Goal: Task Accomplishment & Management: Complete application form

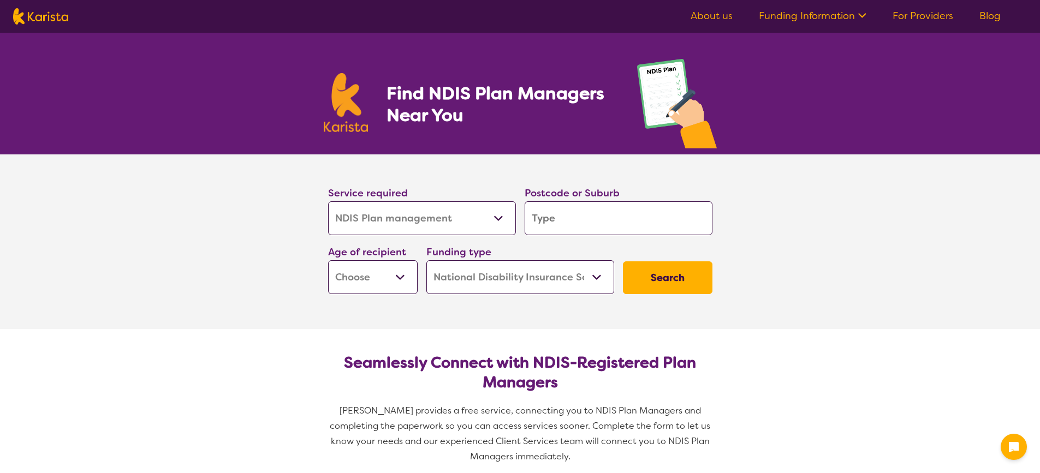
select select "NDIS Plan management"
select select "NDIS"
select select "NDIS Plan management"
select select "NDIS"
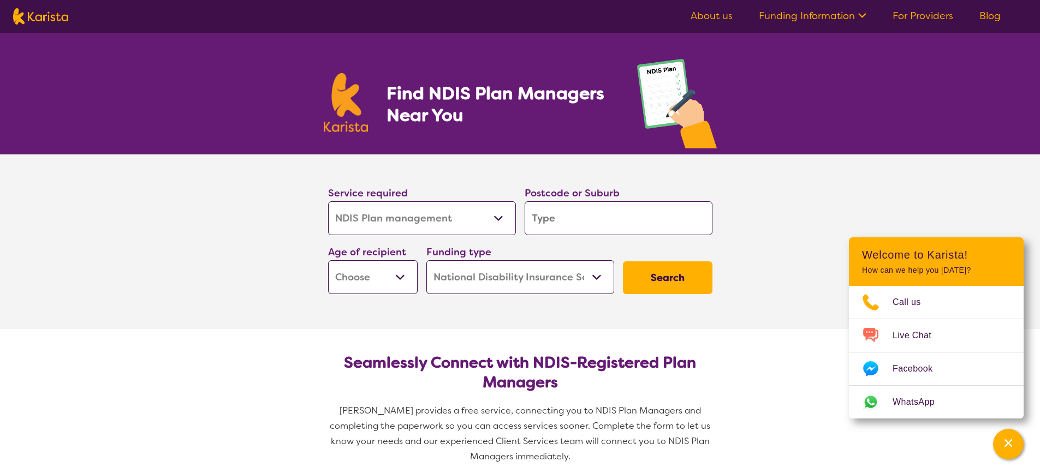
click at [449, 217] on select "Allied Health Assistant Assessment (ADHD or Autism) Behaviour support Counselli…" at bounding box center [422, 218] width 188 height 34
click at [598, 215] on input "search" at bounding box center [618, 218] width 188 height 34
type input "3"
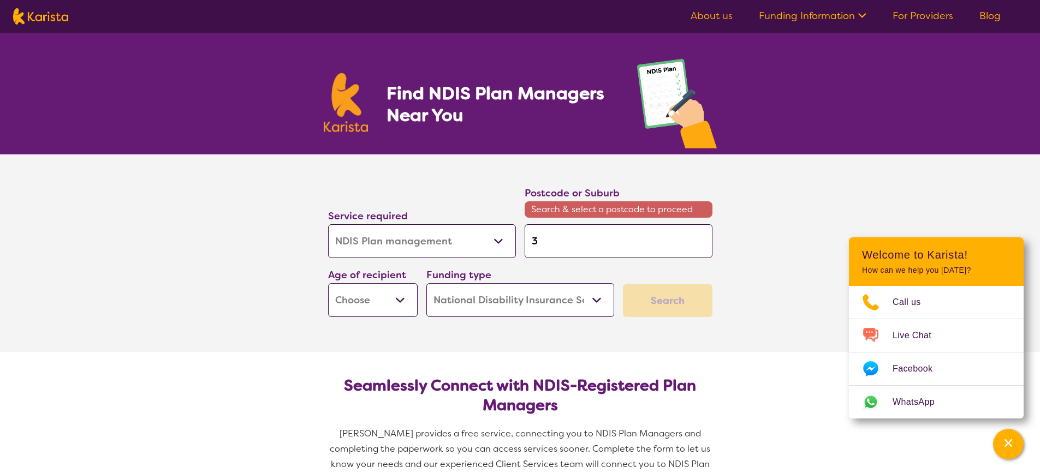
type input "31"
type input "319"
type input "3198"
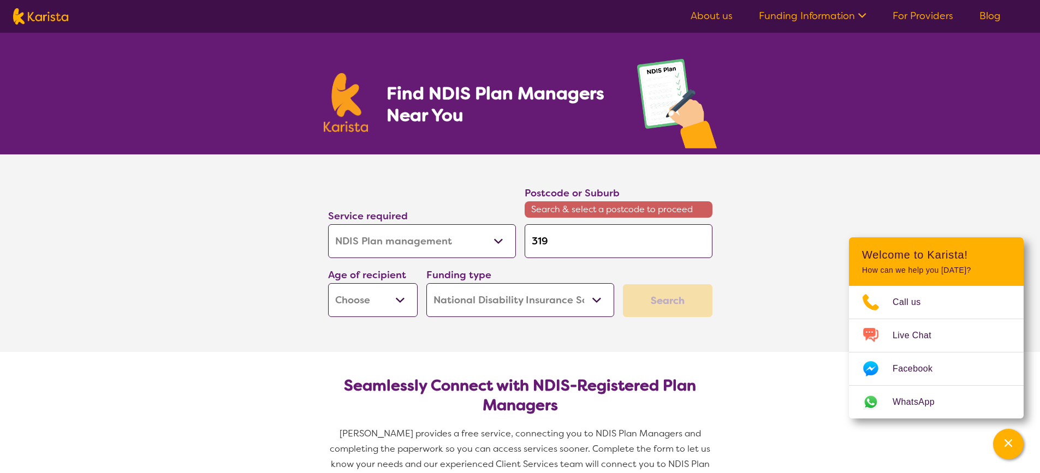
type input "3198"
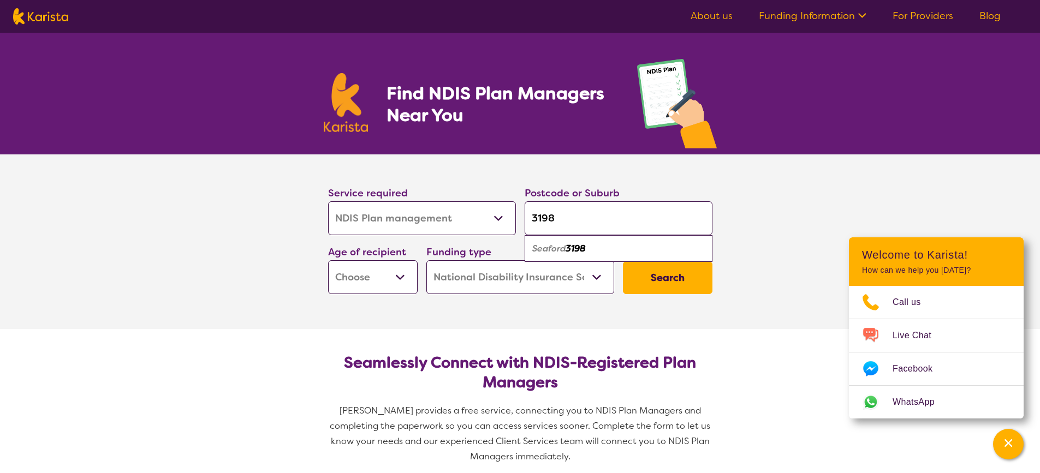
type input "3198"
click at [610, 246] on div "Seaford 3198" at bounding box center [618, 248] width 177 height 21
click at [399, 281] on select "Early Childhood - 0 to 9 Child - 10 to 11 Adolescent - 12 to 17 Adult - 18 to 6…" at bounding box center [372, 277] width 89 height 34
select select "AS"
click at [329, 264] on select "Early Childhood - 0 to 9 Child - 10 to 11 Adolescent - 12 to 17 Adult - 18 to 6…" at bounding box center [372, 277] width 89 height 34
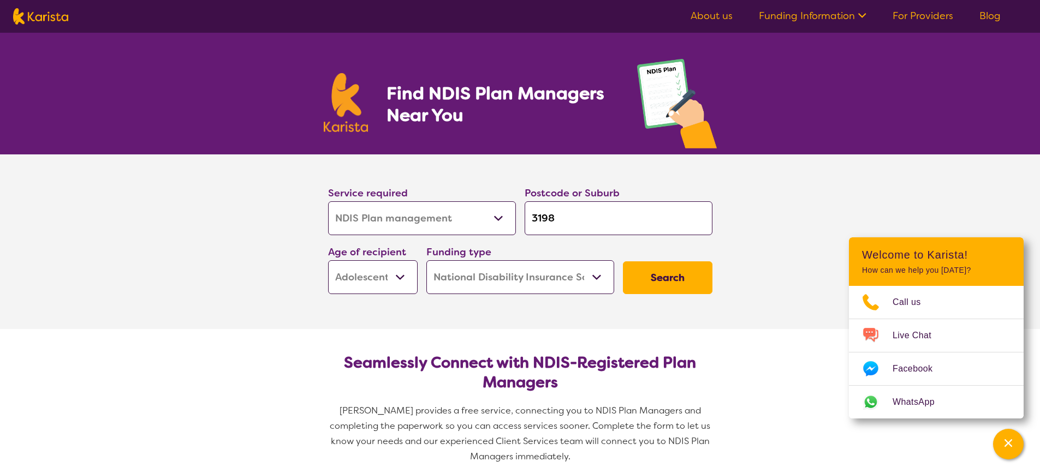
select select "AS"
click at [659, 281] on button "Search" at bounding box center [667, 277] width 89 height 33
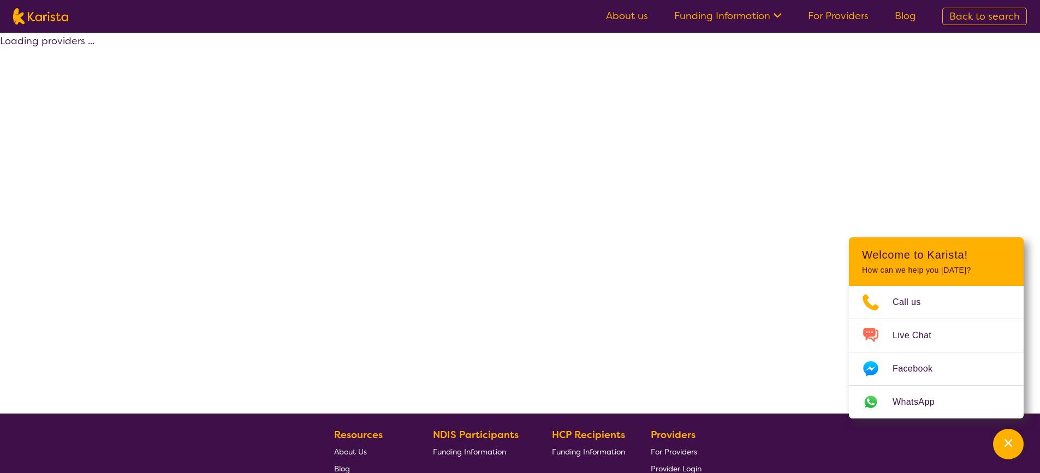
select select "by_score"
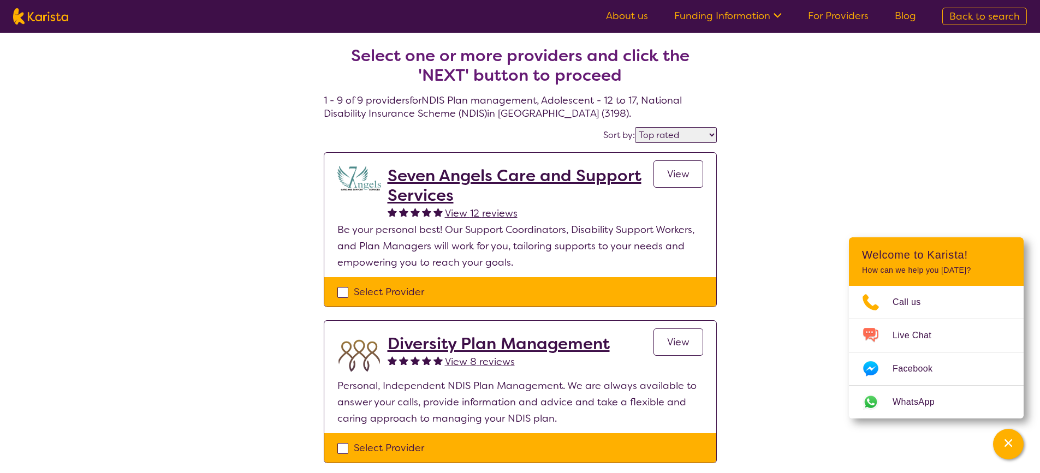
click at [679, 181] on span "View" at bounding box center [678, 174] width 22 height 13
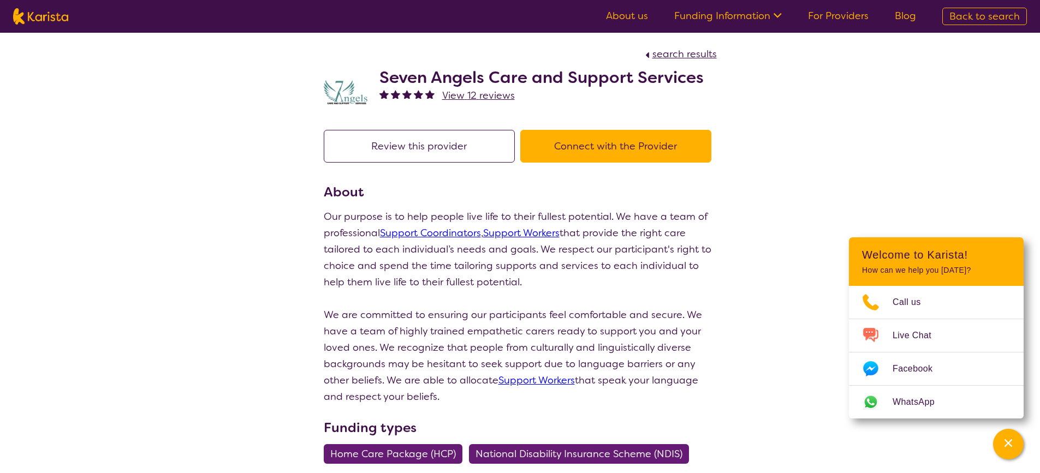
click at [679, 182] on div "Review this provider Connect with the Provider" at bounding box center [520, 156] width 393 height 52
click at [520, 163] on button "Connect with the Provider" at bounding box center [615, 146] width 191 height 33
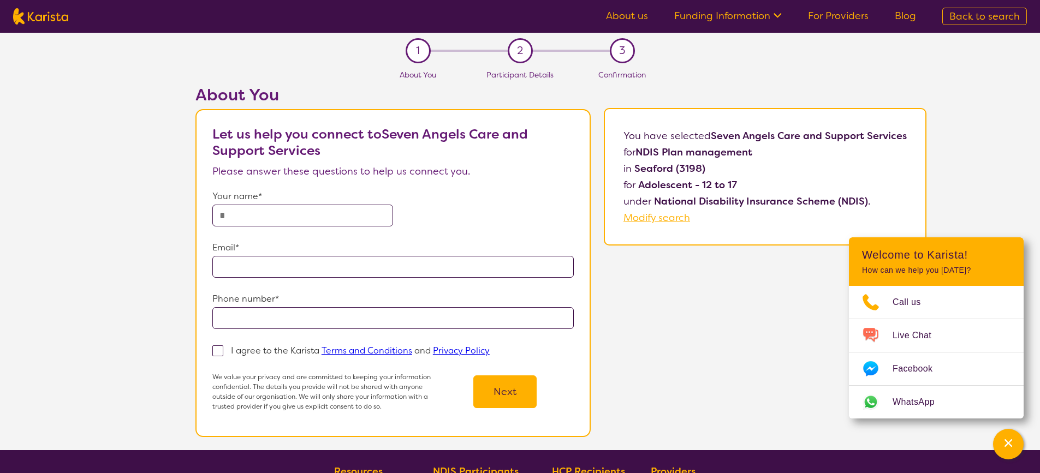
click at [347, 224] on input "text" at bounding box center [302, 216] width 181 height 22
type input "**********"
click at [218, 354] on span at bounding box center [217, 350] width 11 height 11
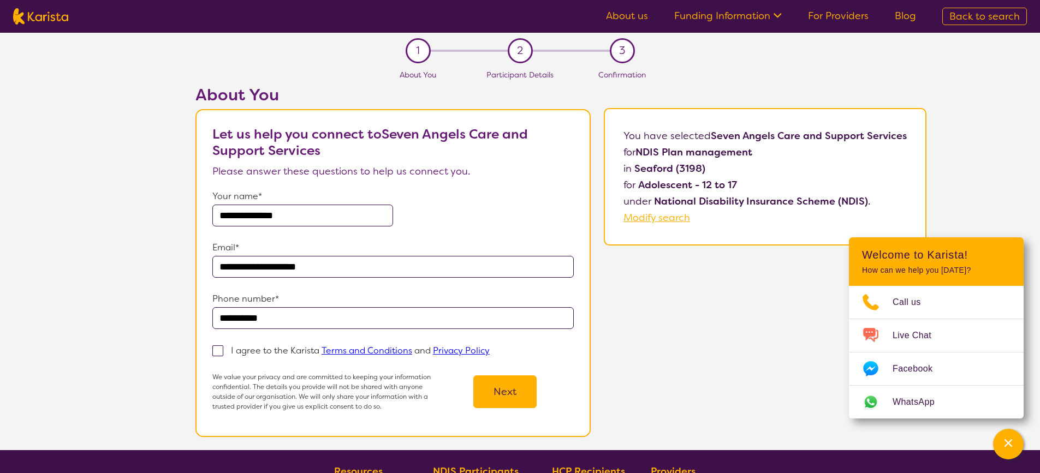
click at [490, 354] on input "I agree to the Karista Terms and Conditions and Privacy Policy" at bounding box center [493, 350] width 7 height 7
checkbox input "true"
click at [491, 382] on button "Next" at bounding box center [504, 391] width 63 height 33
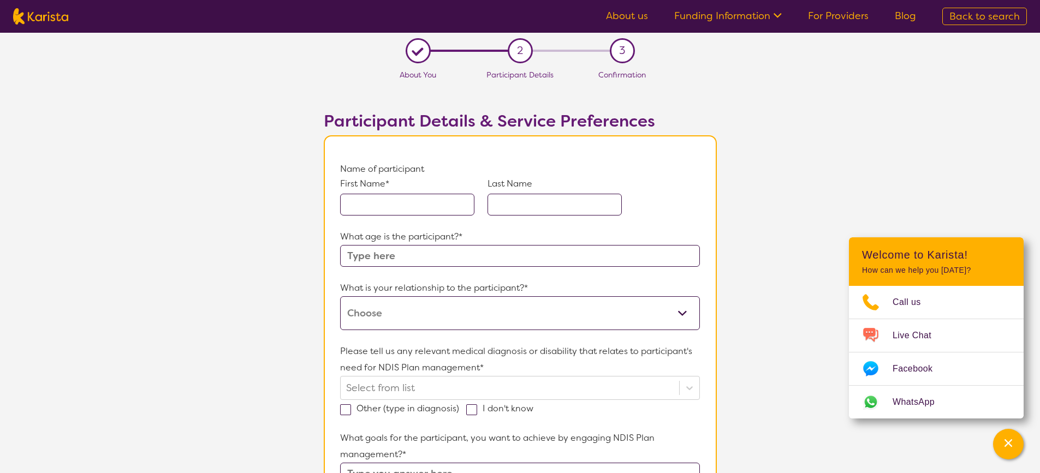
click at [396, 216] on input "text" at bounding box center [407, 205] width 134 height 22
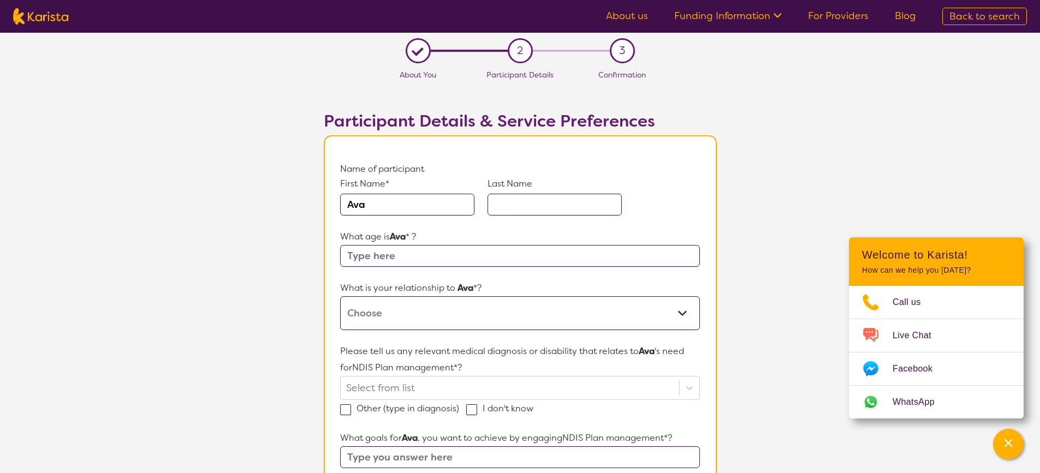
type input "Ava"
click at [618, 208] on input "text" at bounding box center [554, 205] width 134 height 22
type input "[PERSON_NAME]"
click at [466, 267] on input "text" at bounding box center [519, 256] width 359 height 22
type input "12"
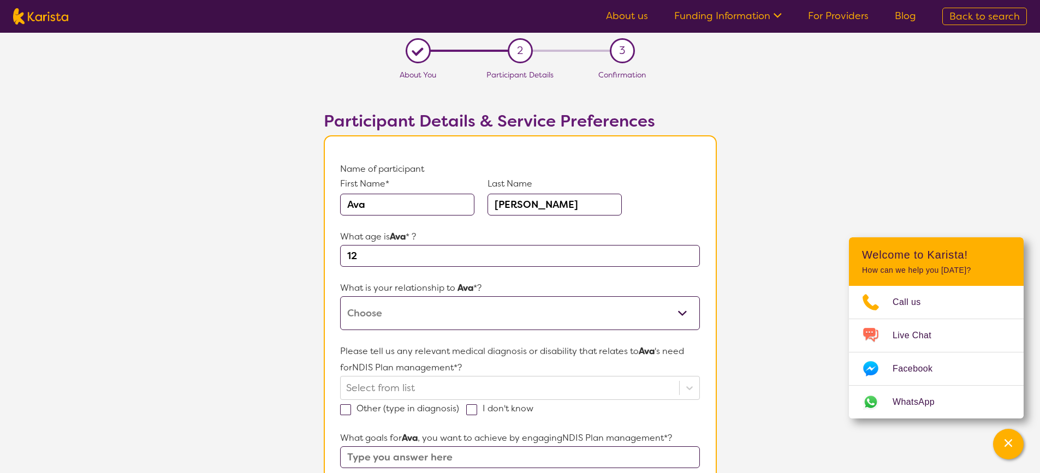
click at [432, 323] on select "This request is for myself I am their parent I am their child I am their spouse…" at bounding box center [519, 313] width 359 height 34
select select "I am their parent"
click at [340, 302] on select "This request is for myself I am their parent I am their child I am their spouse…" at bounding box center [519, 313] width 359 height 34
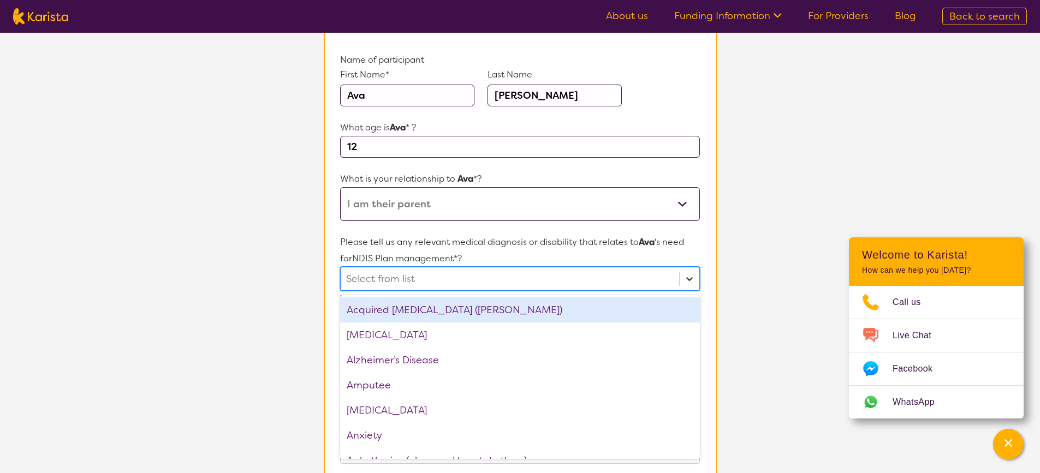
click at [691, 284] on icon at bounding box center [689, 278] width 11 height 11
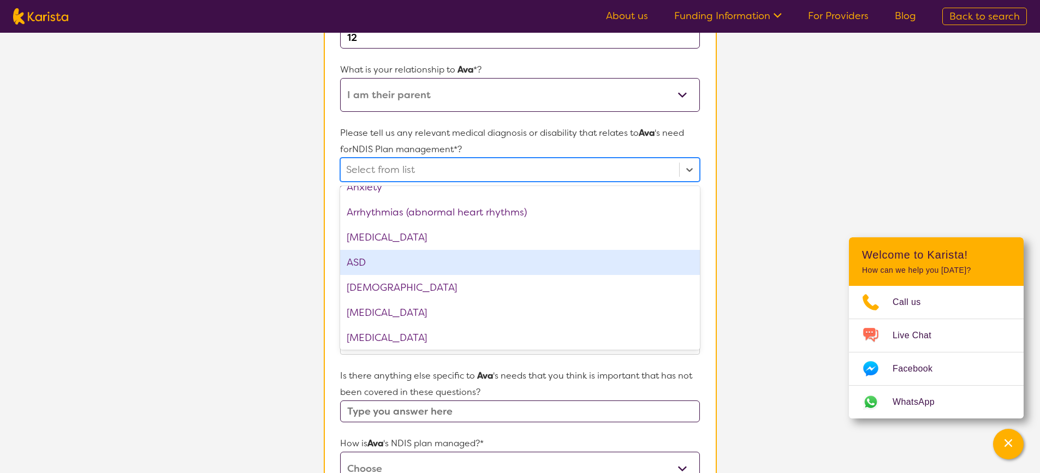
scroll to position [218, 0]
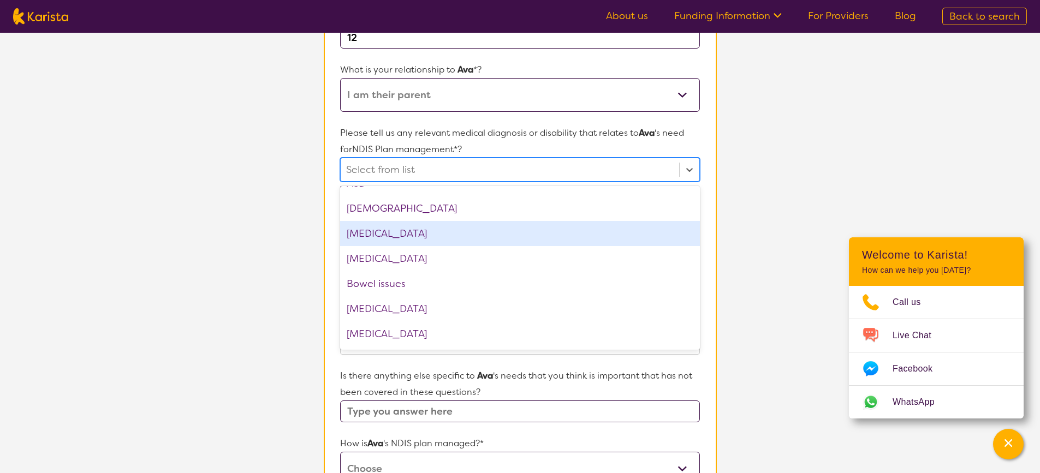
click at [515, 240] on div "Autism Spectrum Disorder" at bounding box center [519, 233] width 359 height 25
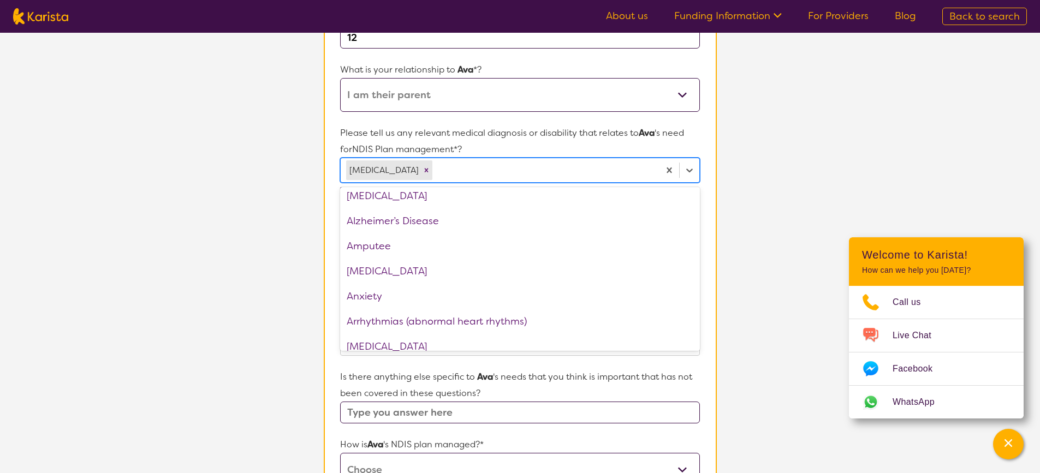
scroll to position [0, 0]
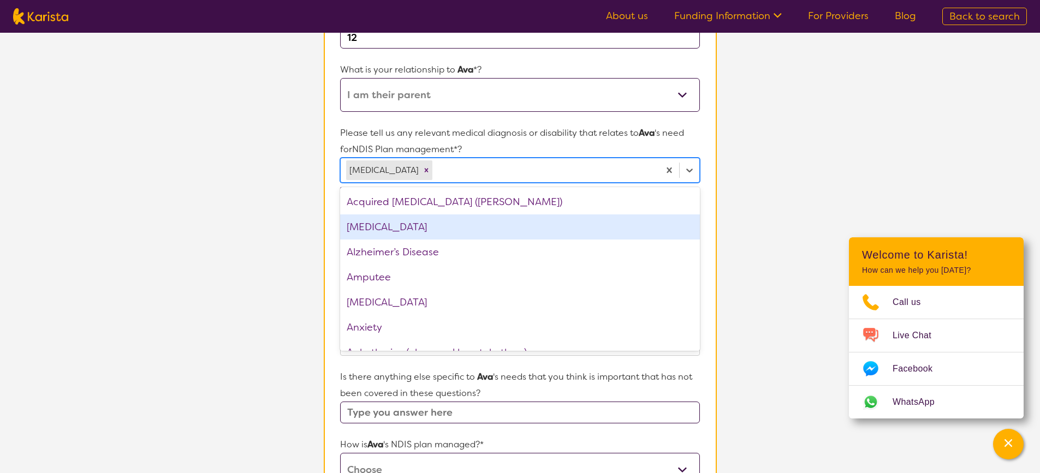
click at [560, 240] on div "ADHD" at bounding box center [519, 226] width 359 height 25
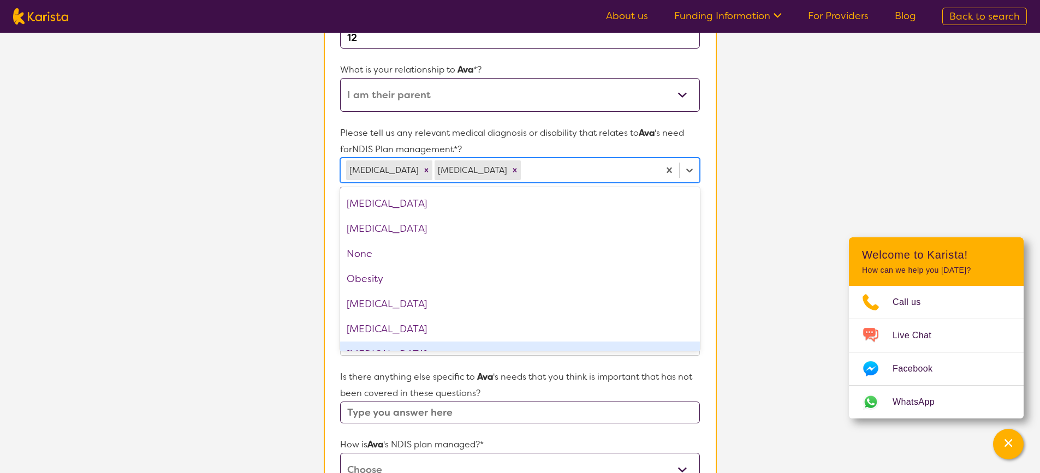
scroll to position [909, 0]
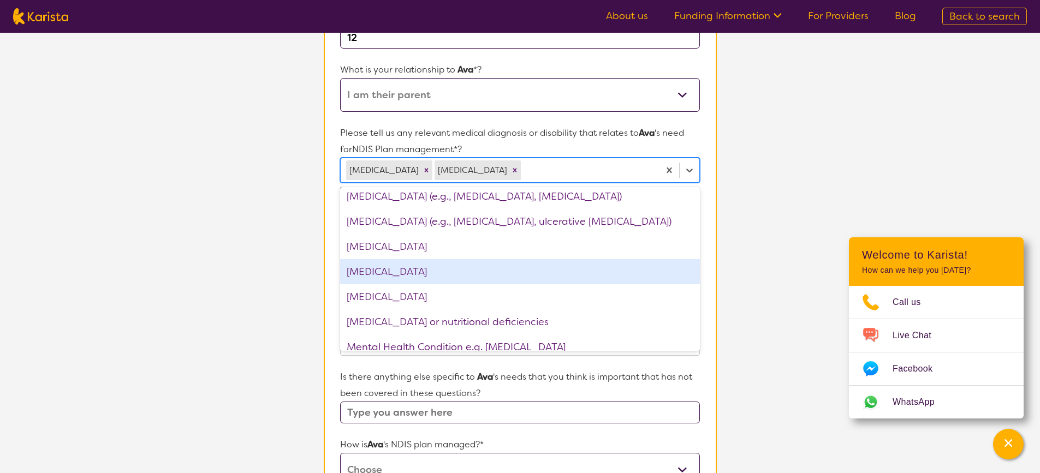
click at [565, 268] on div "Learning difficulty" at bounding box center [519, 271] width 359 height 25
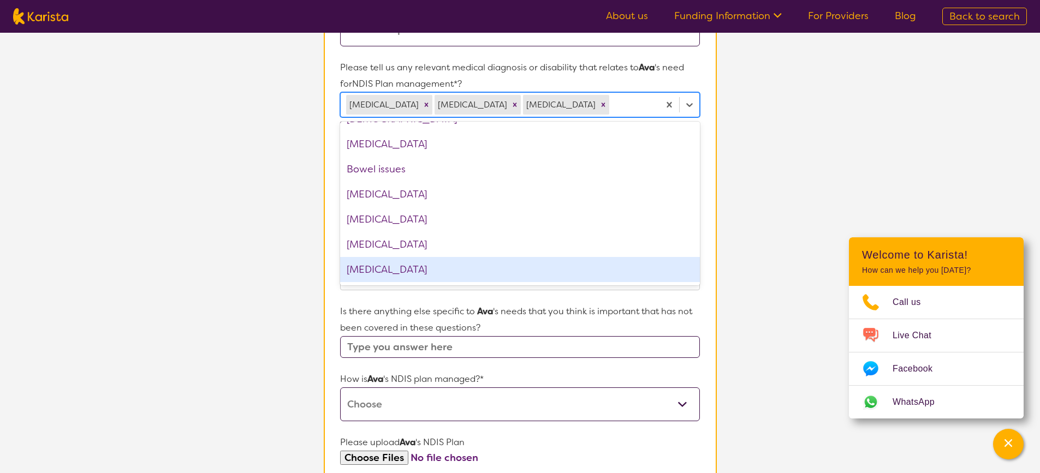
scroll to position [327, 0]
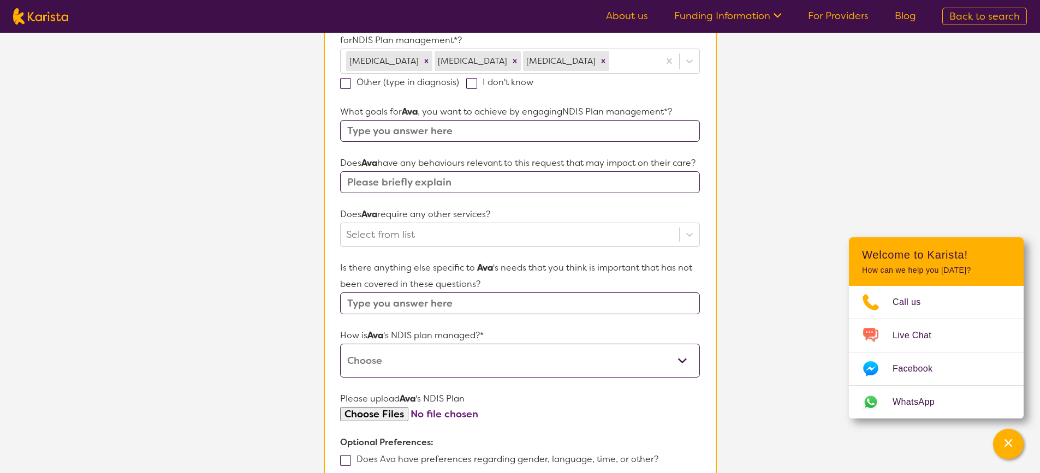
click at [504, 370] on select "Self-managed NDIS plan Managed by a registered plan management provider (not th…" at bounding box center [519, 361] width 359 height 34
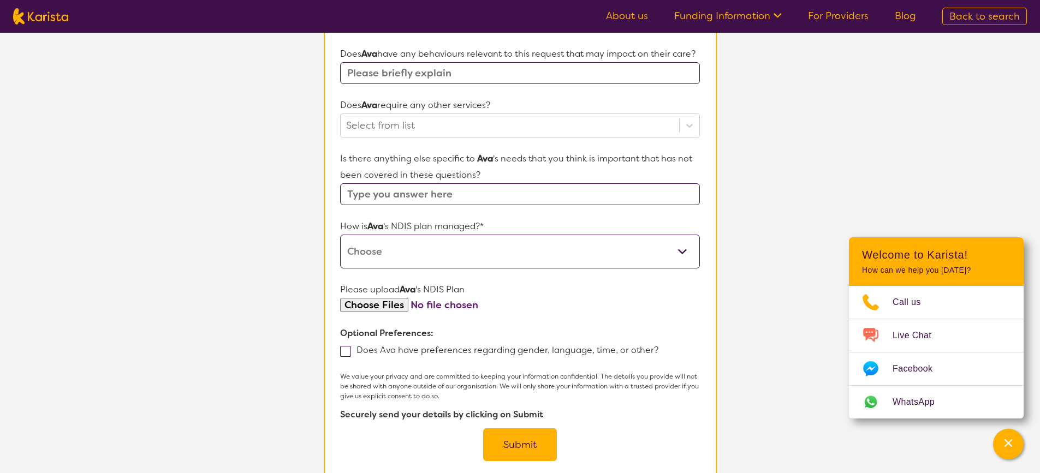
click at [643, 251] on select "Self-managed NDIS plan Managed by a registered plan management provider (not th…" at bounding box center [519, 252] width 359 height 34
select select "I'm not sure"
click at [340, 241] on select "Self-managed NDIS plan Managed by a registered plan management provider (not th…" at bounding box center [519, 252] width 359 height 34
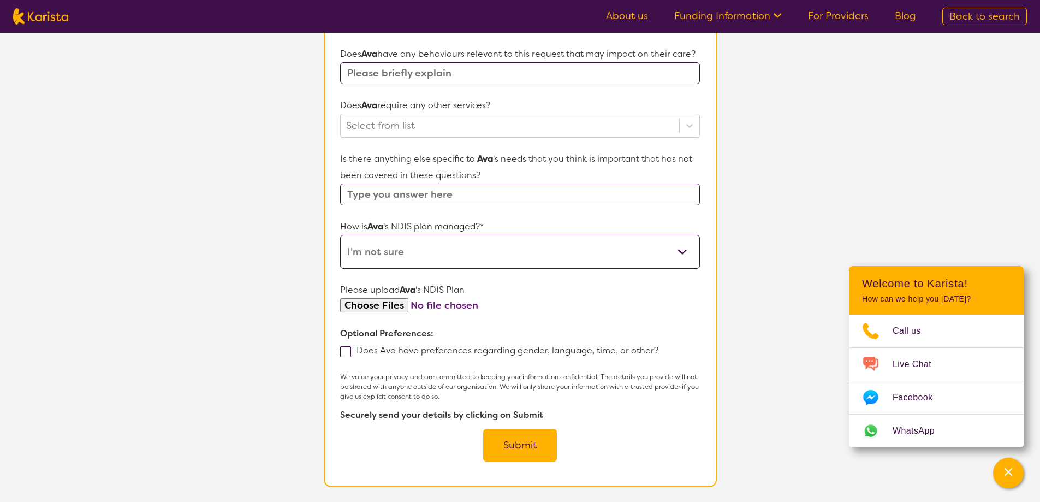
click at [381, 307] on input "file" at bounding box center [519, 305] width 359 height 15
type input "C:\fakepath\21307989__Plan Approval.pdf"
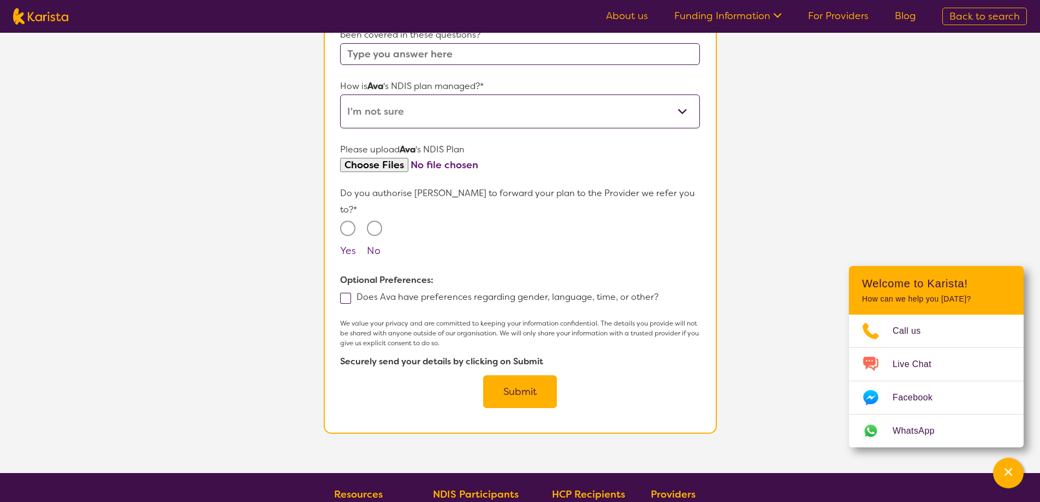
scroll to position [764, 0]
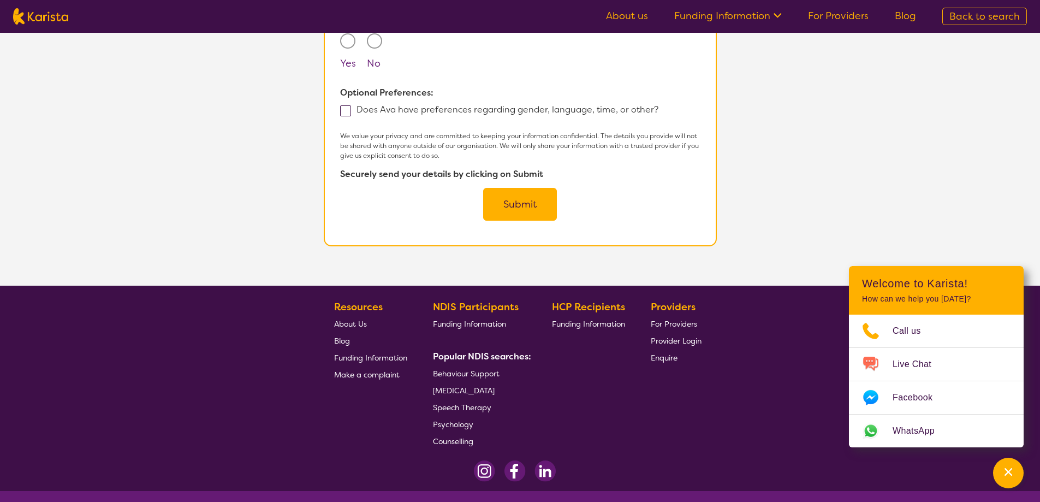
click at [659, 353] on span "Enquire" at bounding box center [664, 358] width 27 height 10
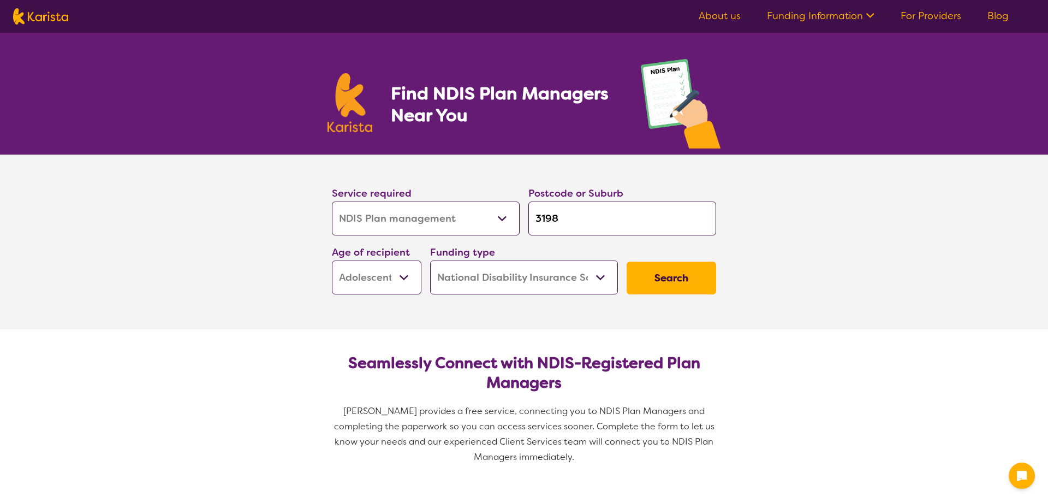
select select "NDIS Plan management"
select select "AS"
select select "NDIS"
select select "NDIS Plan management"
select select "AS"
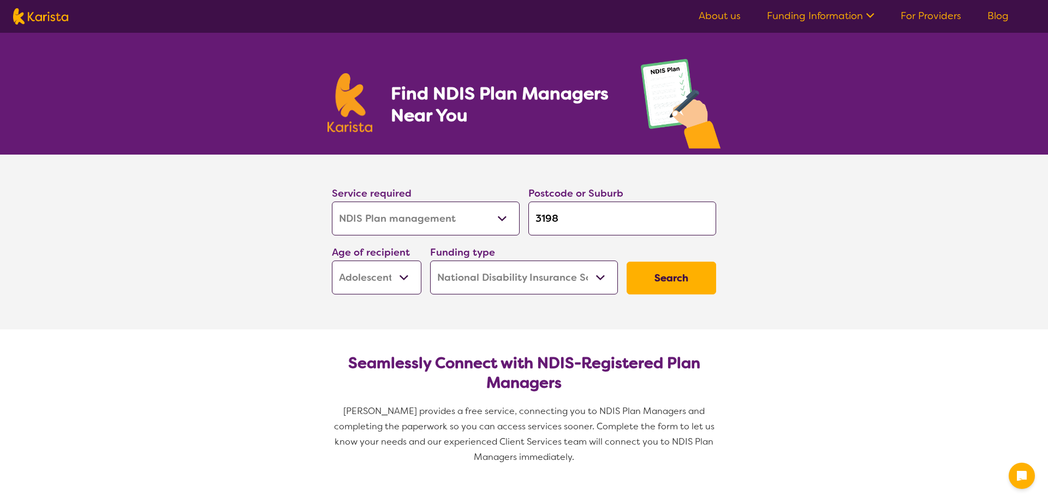
select select "NDIS"
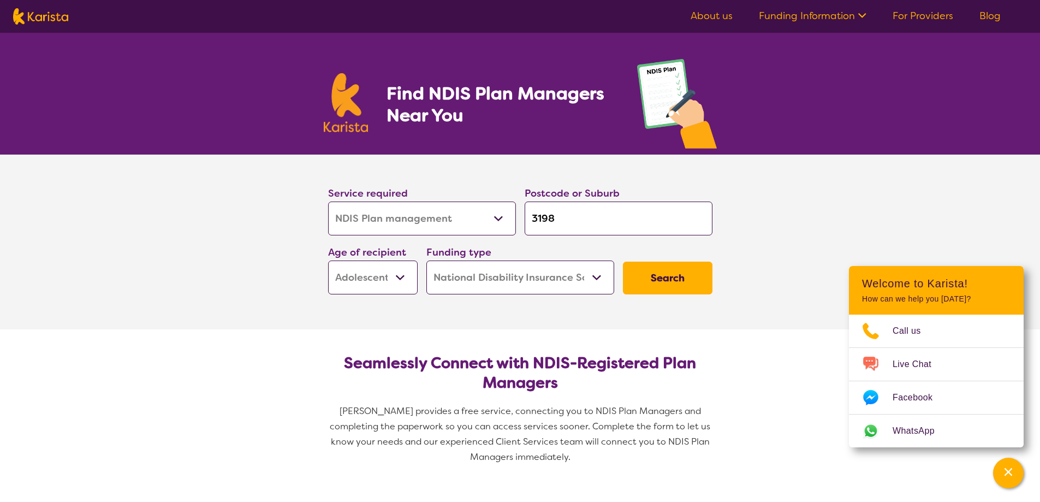
click at [692, 277] on button "Search" at bounding box center [667, 277] width 89 height 33
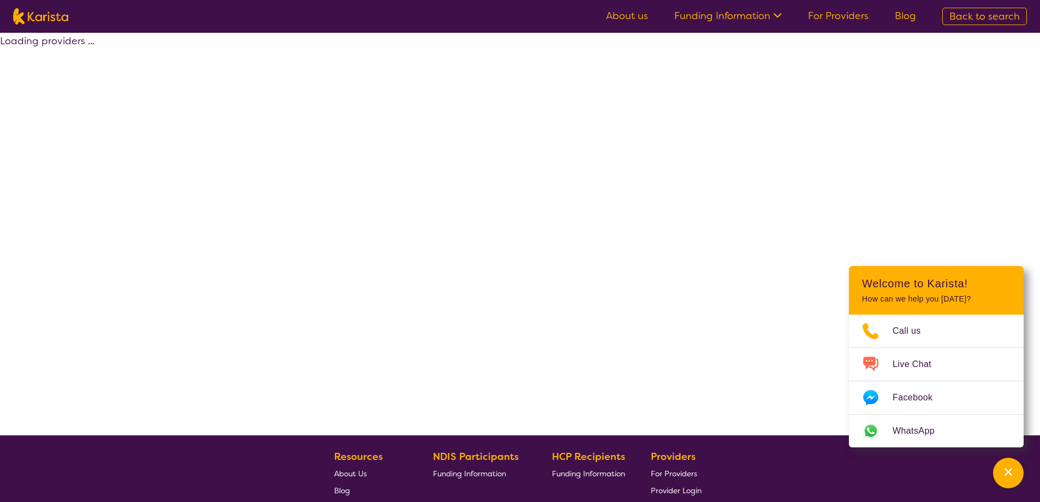
select select "by_score"
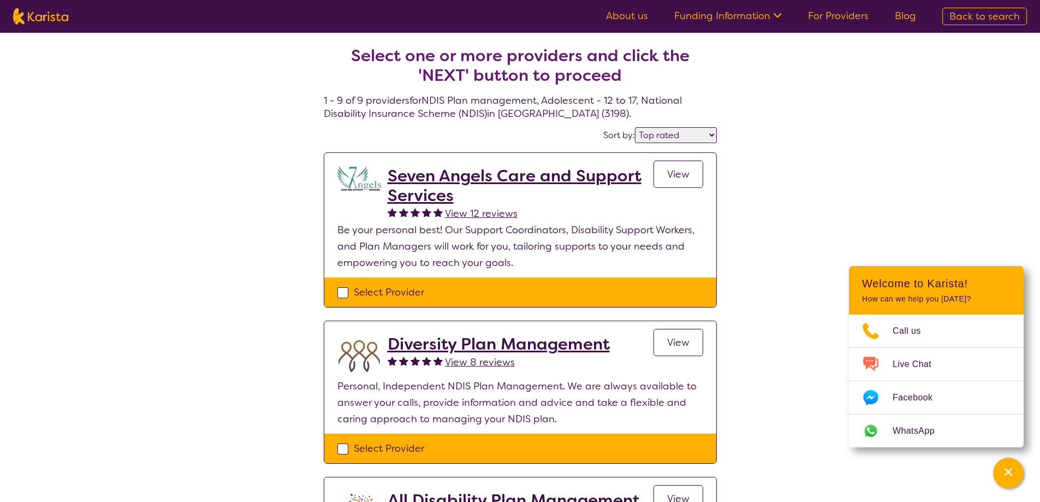
click at [668, 181] on span "View" at bounding box center [678, 174] width 22 height 13
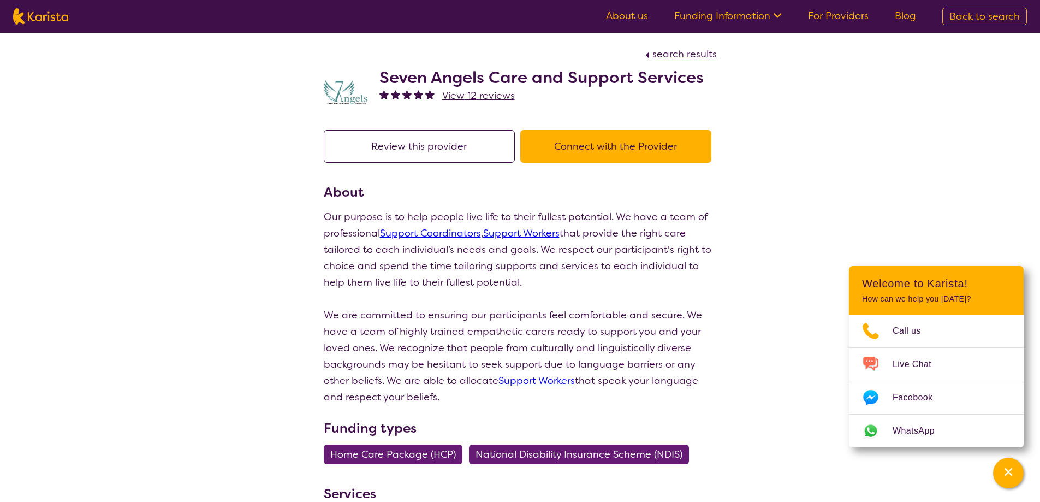
click at [520, 163] on button "Connect with the Provider" at bounding box center [615, 146] width 191 height 33
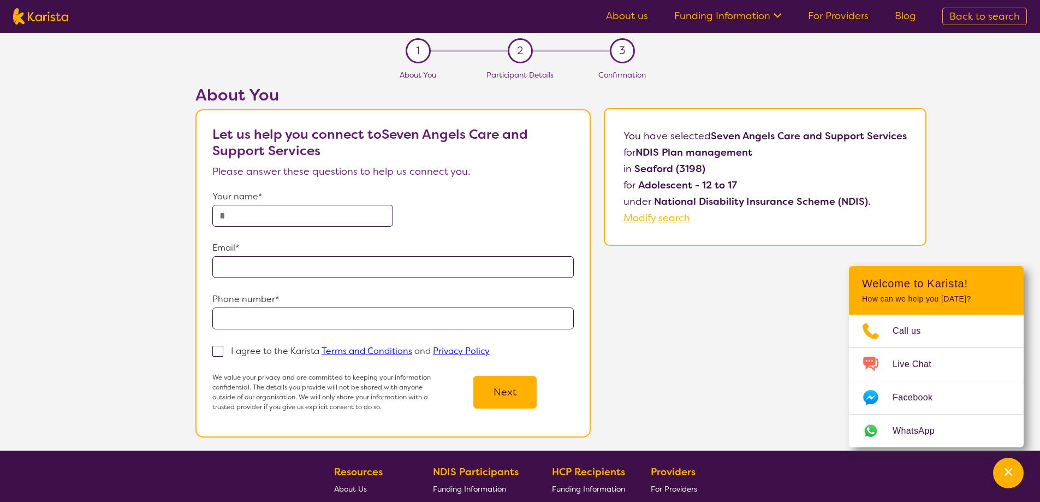
click at [332, 219] on input "text" at bounding box center [302, 216] width 181 height 22
click at [515, 399] on div "We value your privacy and are committed to keeping your information confidentia…" at bounding box center [392, 391] width 361 height 39
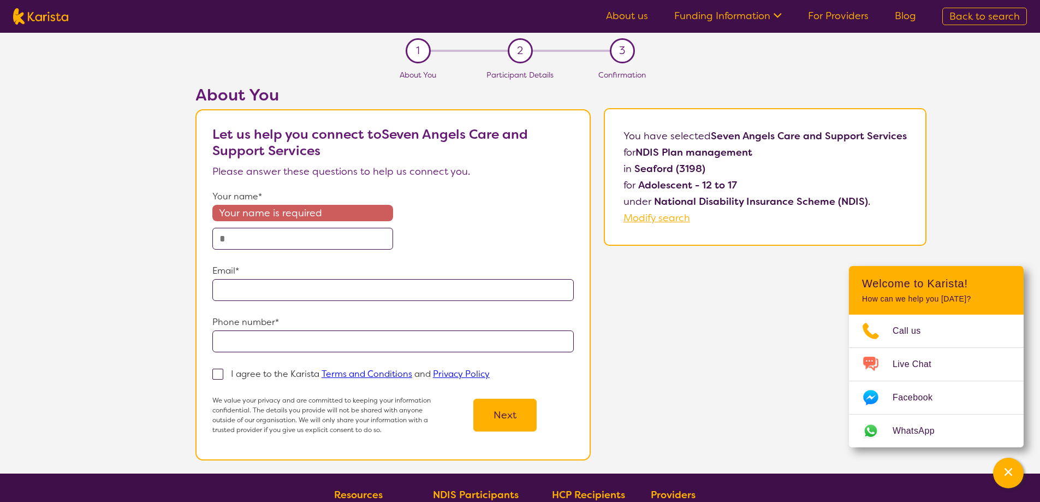
click at [357, 245] on input "text" at bounding box center [302, 239] width 181 height 22
type input "**********"
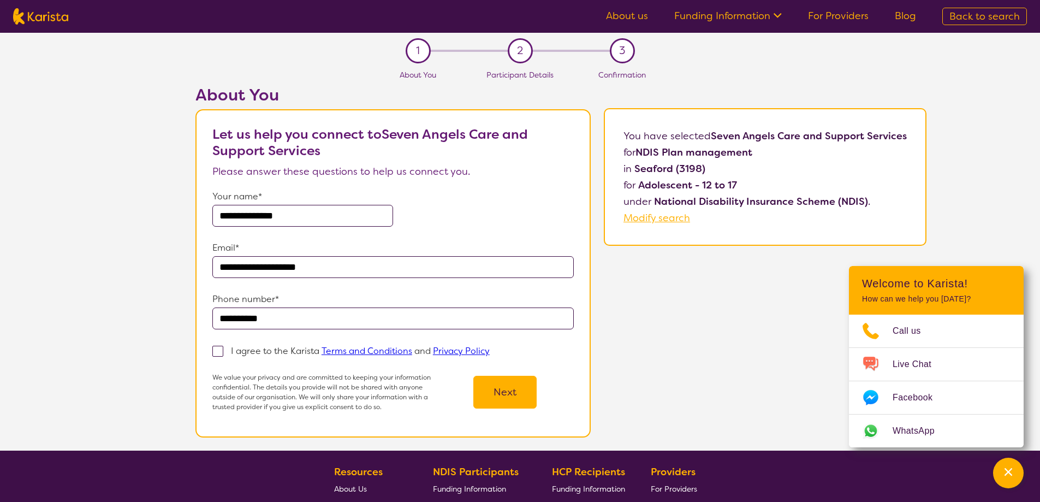
click at [221, 354] on span at bounding box center [217, 350] width 11 height 11
click at [490, 354] on input "I agree to the Karista Terms and Conditions and Privacy Policy" at bounding box center [493, 350] width 7 height 7
checkbox input "true"
click at [482, 387] on button "Next" at bounding box center [504, 391] width 63 height 33
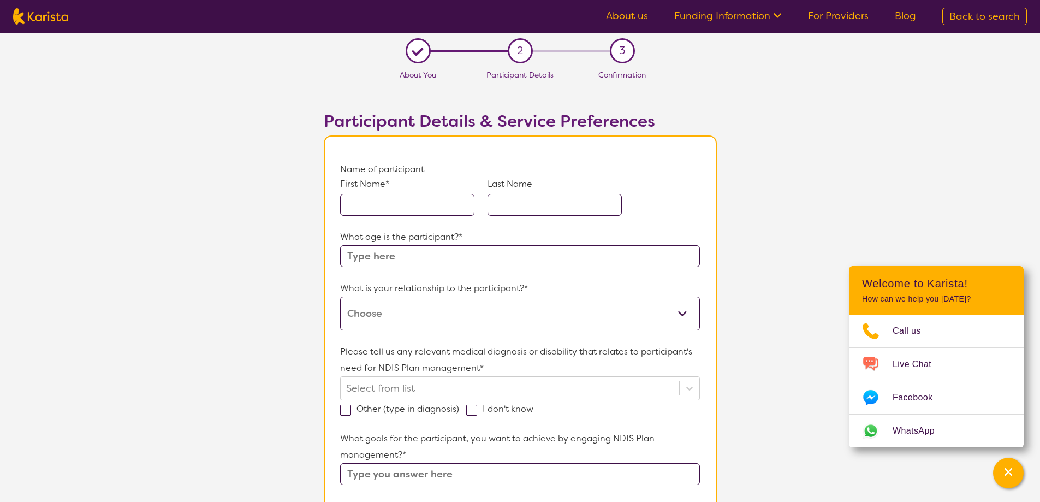
click at [424, 207] on input "text" at bounding box center [407, 205] width 134 height 22
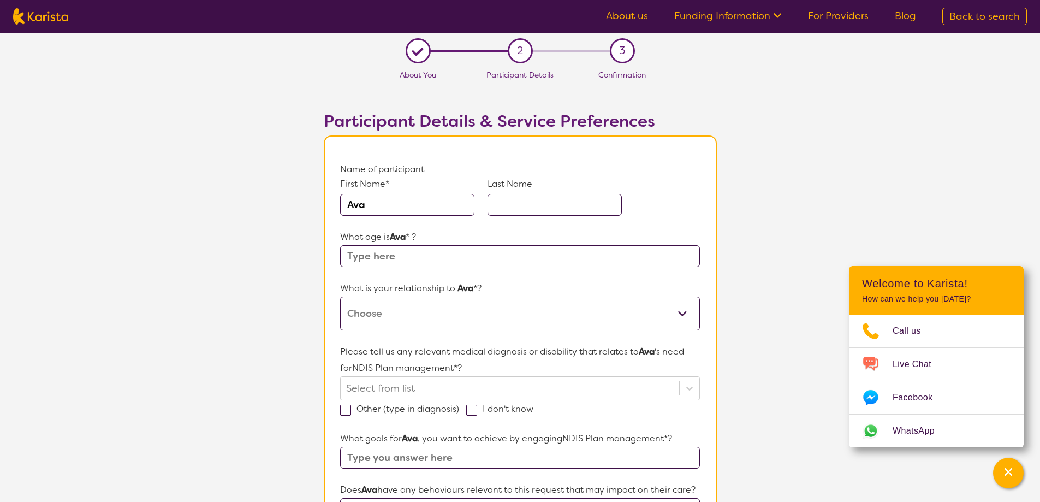
type input "Ava"
drag, startPoint x: 534, startPoint y: 214, endPoint x: 544, endPoint y: 201, distance: 15.9
click at [535, 212] on input "text" at bounding box center [554, 205] width 134 height 22
type input "[PERSON_NAME]"
click at [437, 263] on input "text" at bounding box center [519, 256] width 359 height 22
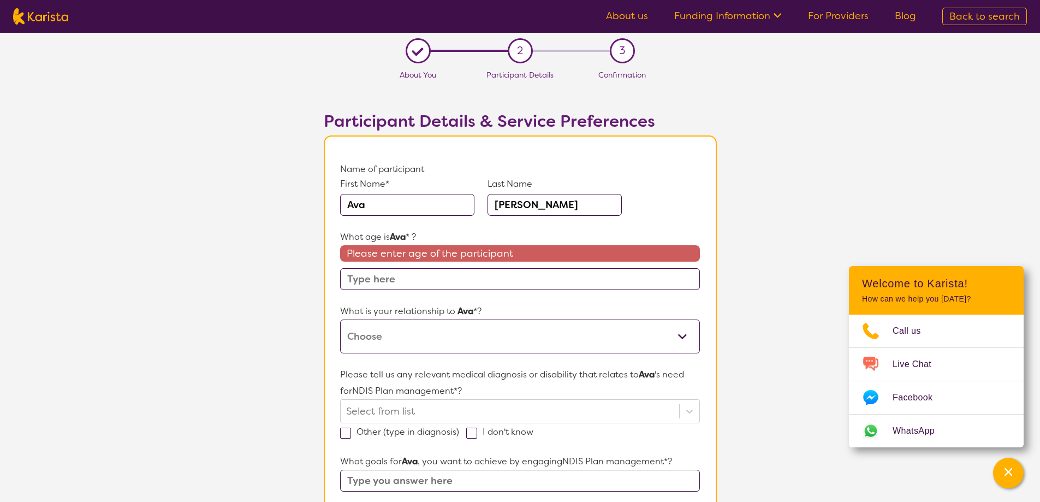
click at [306, 303] on section "L About You 2 Participant Details 3 Confirmation Participant Details & Service …" at bounding box center [520, 509] width 1040 height 952
click at [308, 309] on section "L About You 2 Participant Details 3 Confirmation Participant Details & Service …" at bounding box center [520, 509] width 1040 height 952
